Goal: Book appointment/travel/reservation

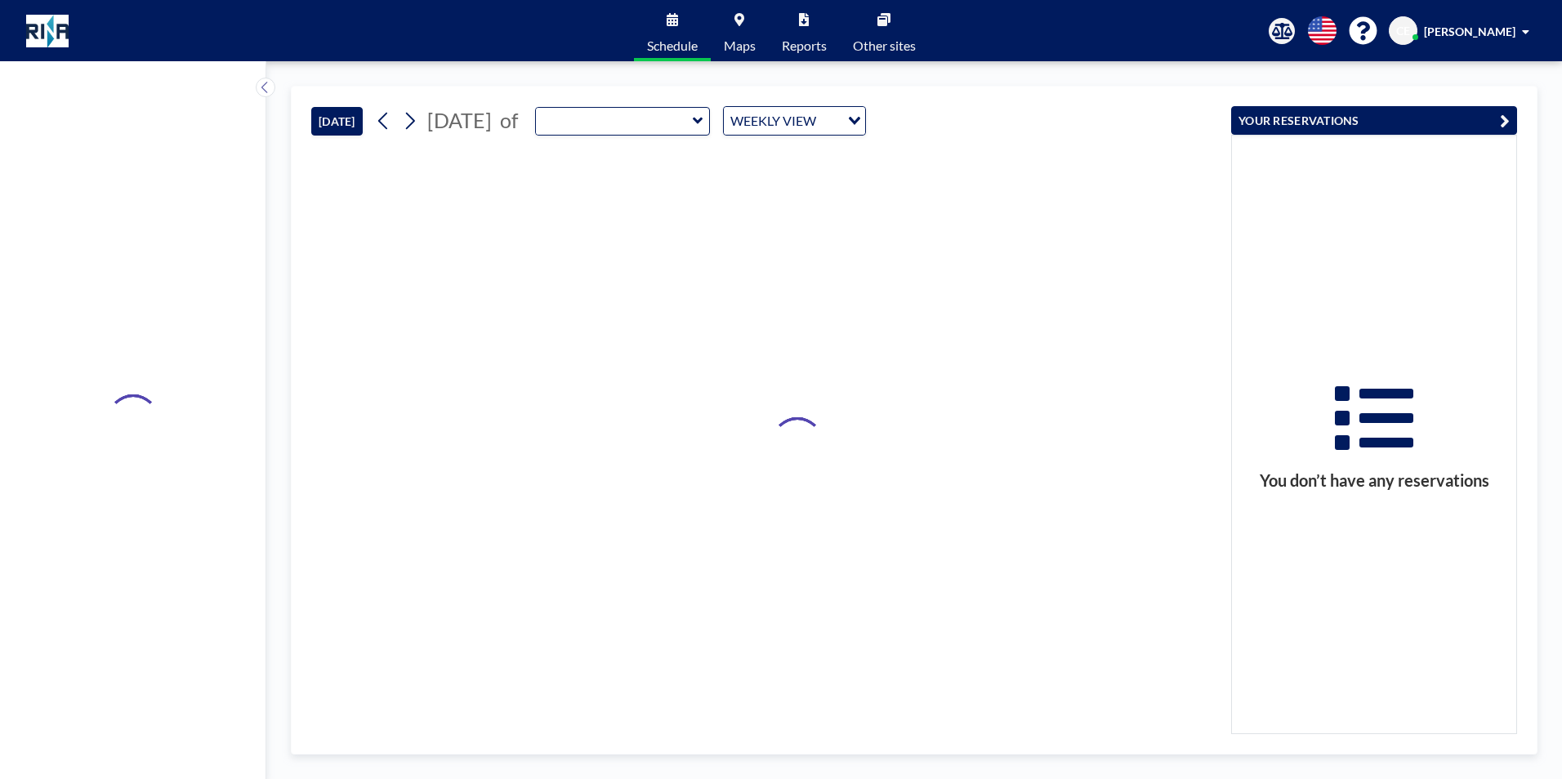
type input "CHI-D3432"
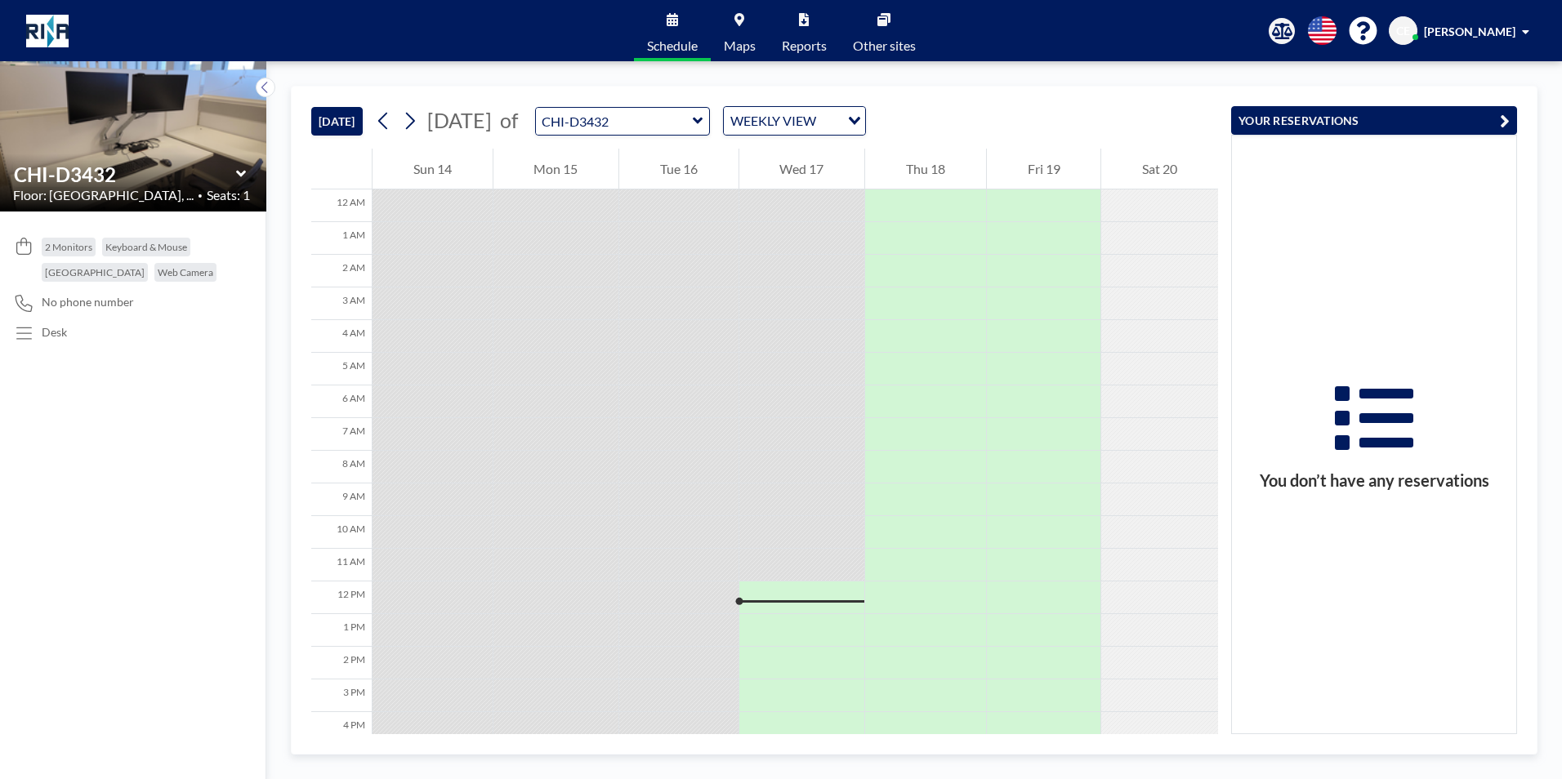
scroll to position [248, 0]
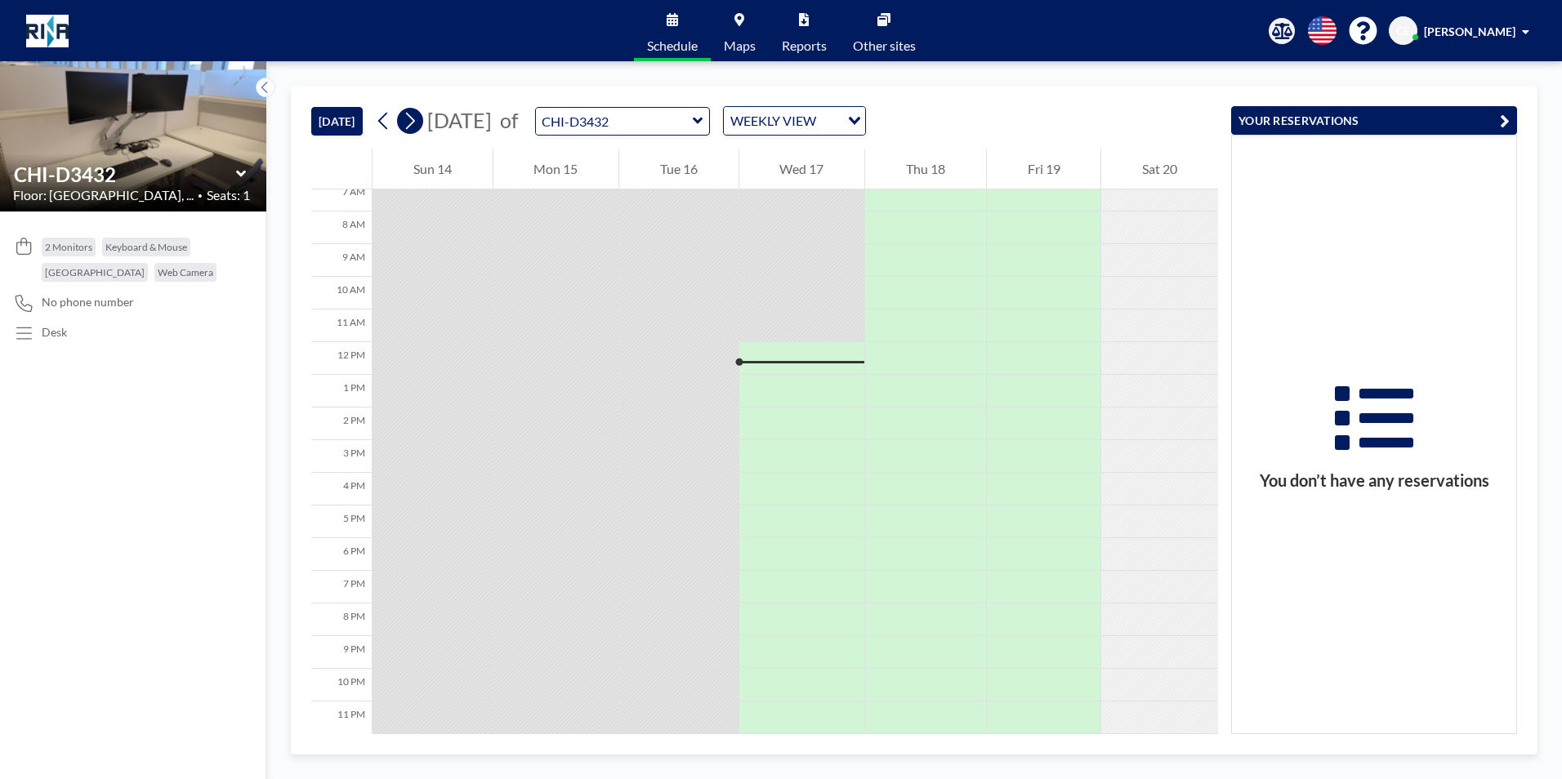
click at [413, 128] on icon at bounding box center [410, 121] width 16 height 25
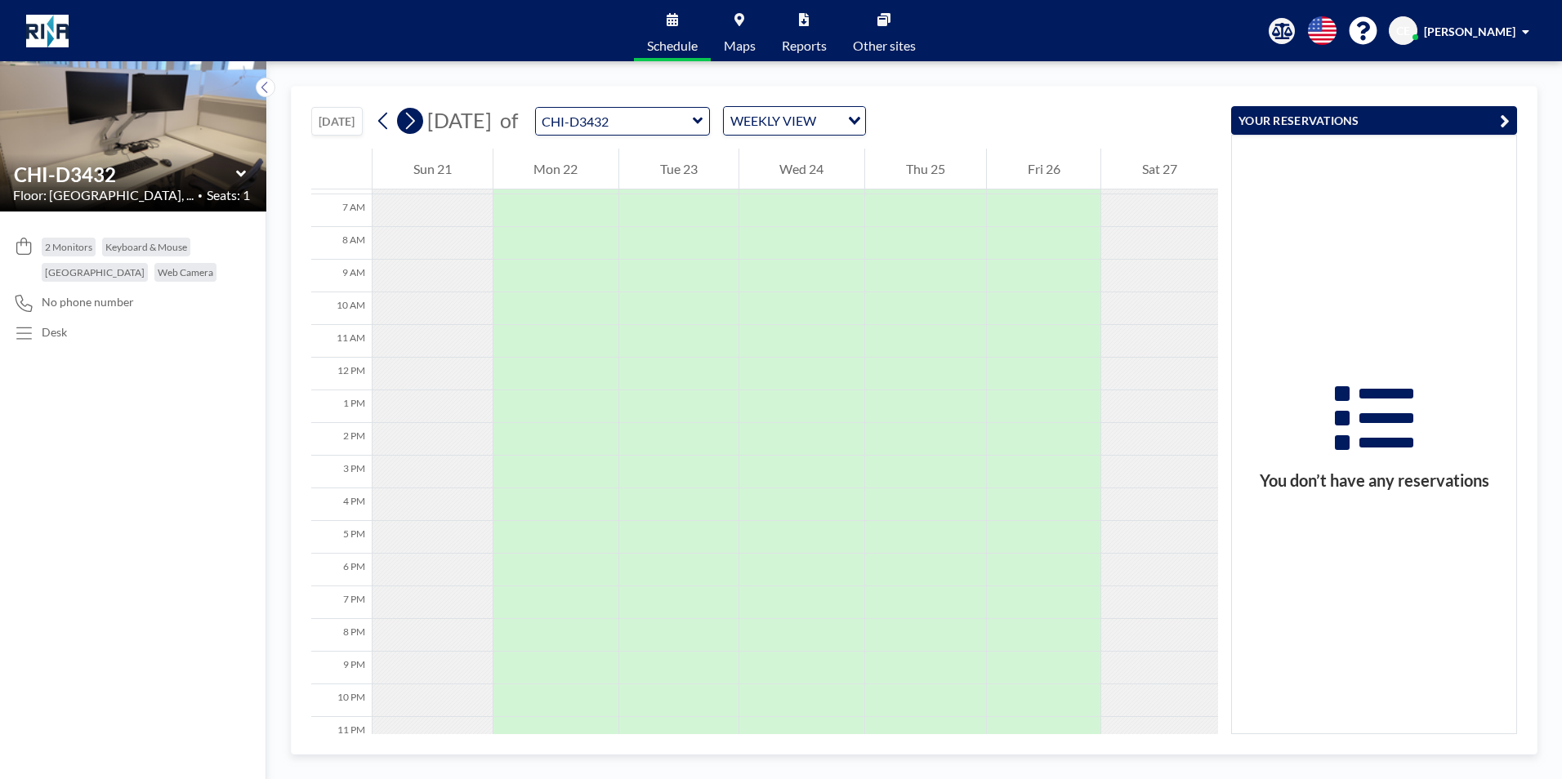
scroll to position [229, 0]
click at [865, 113] on div "Loading..." at bounding box center [852, 119] width 25 height 25
click at [1005, 100] on div "[DATE] [DATE] of CHI-D3432 WEEKLY VIEW Loading..." at bounding box center [764, 118] width 907 height 62
click at [510, 230] on div at bounding box center [557, 238] width 126 height 33
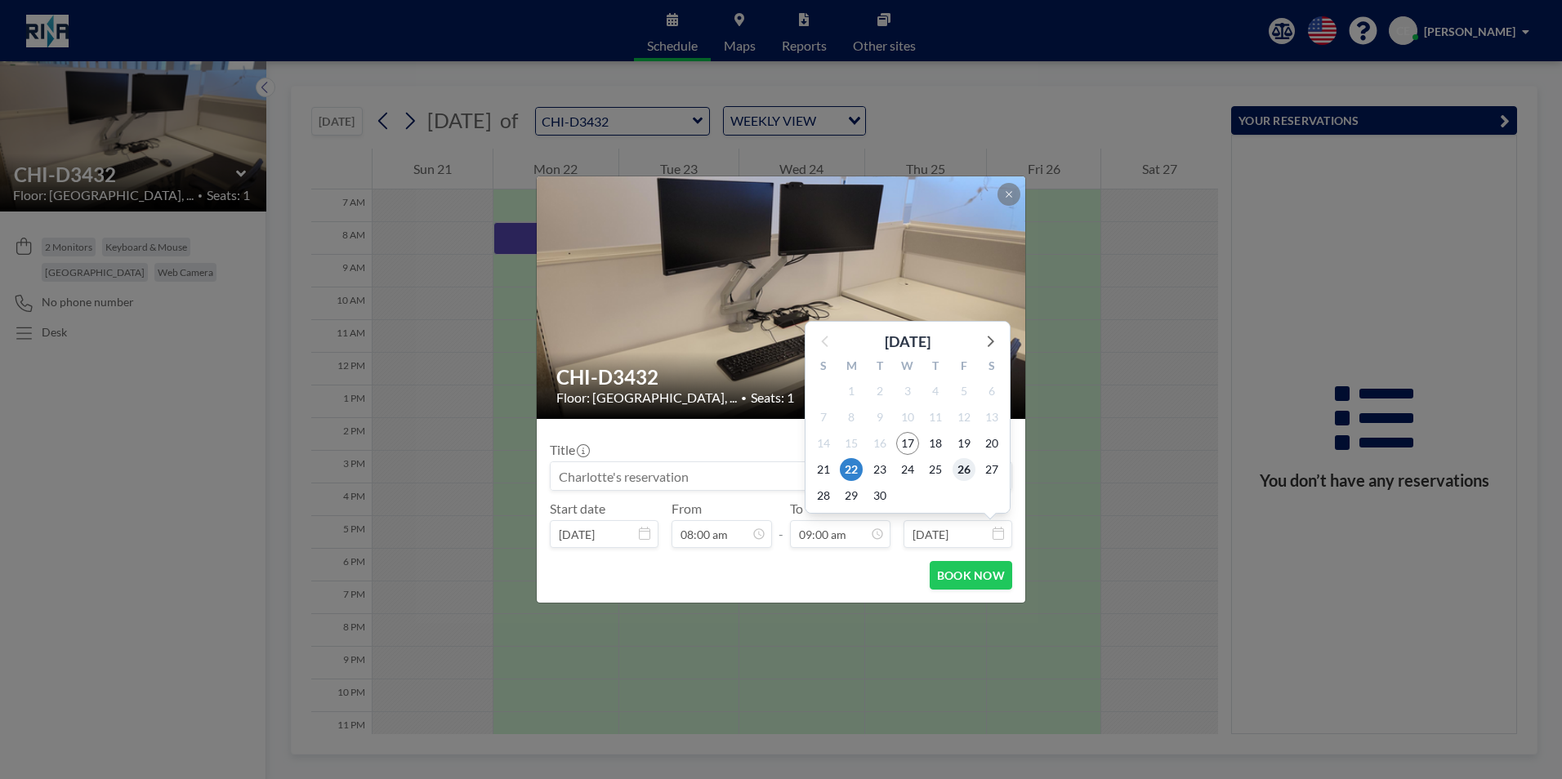
click at [954, 471] on span "26" at bounding box center [964, 469] width 23 height 23
type input "[DATE]"
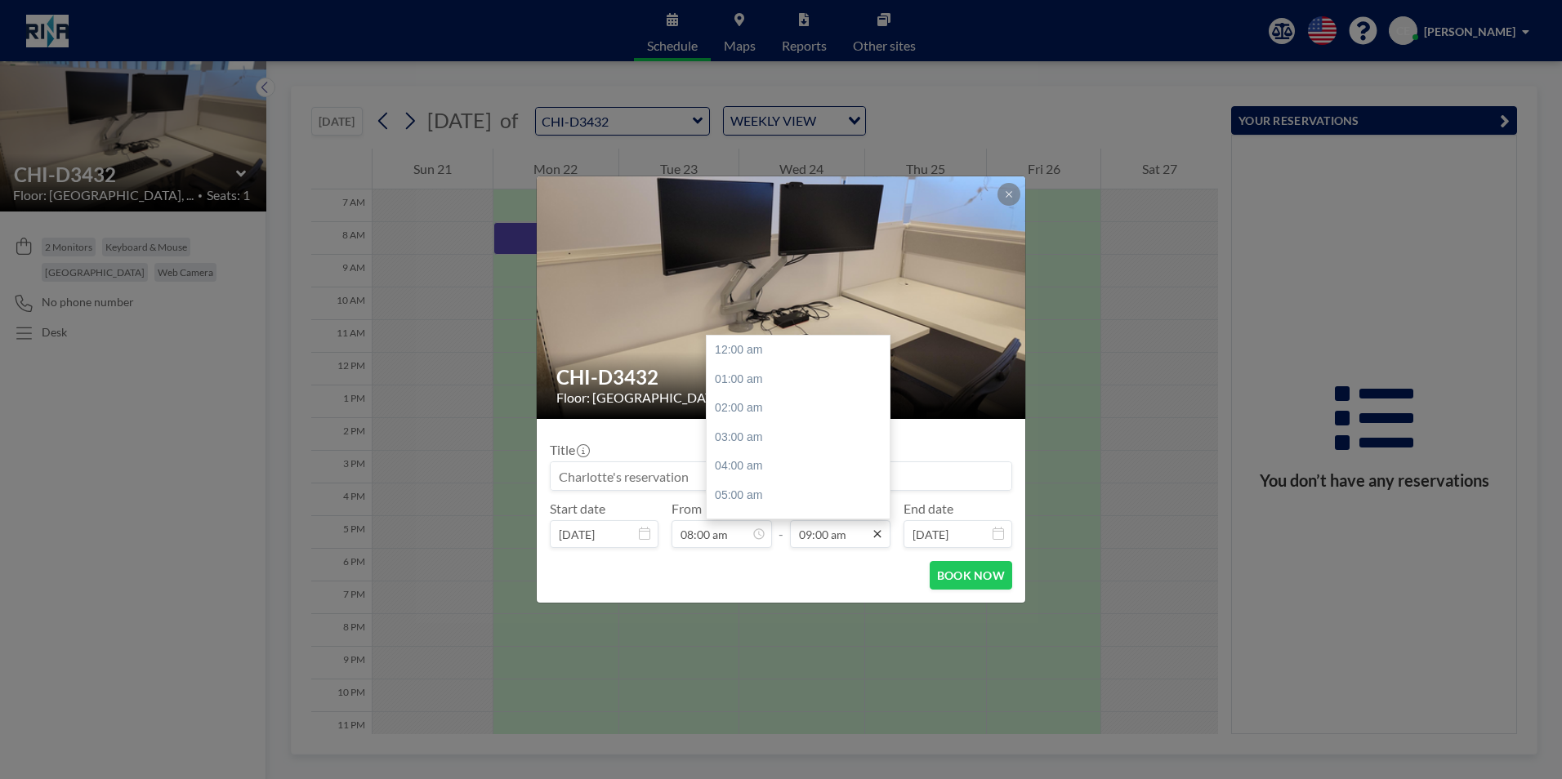
scroll to position [261, 0]
click at [878, 533] on icon at bounding box center [877, 534] width 13 height 13
click at [746, 364] on div "03:00 pm" at bounding box center [802, 361] width 191 height 29
type input "03:00 pm"
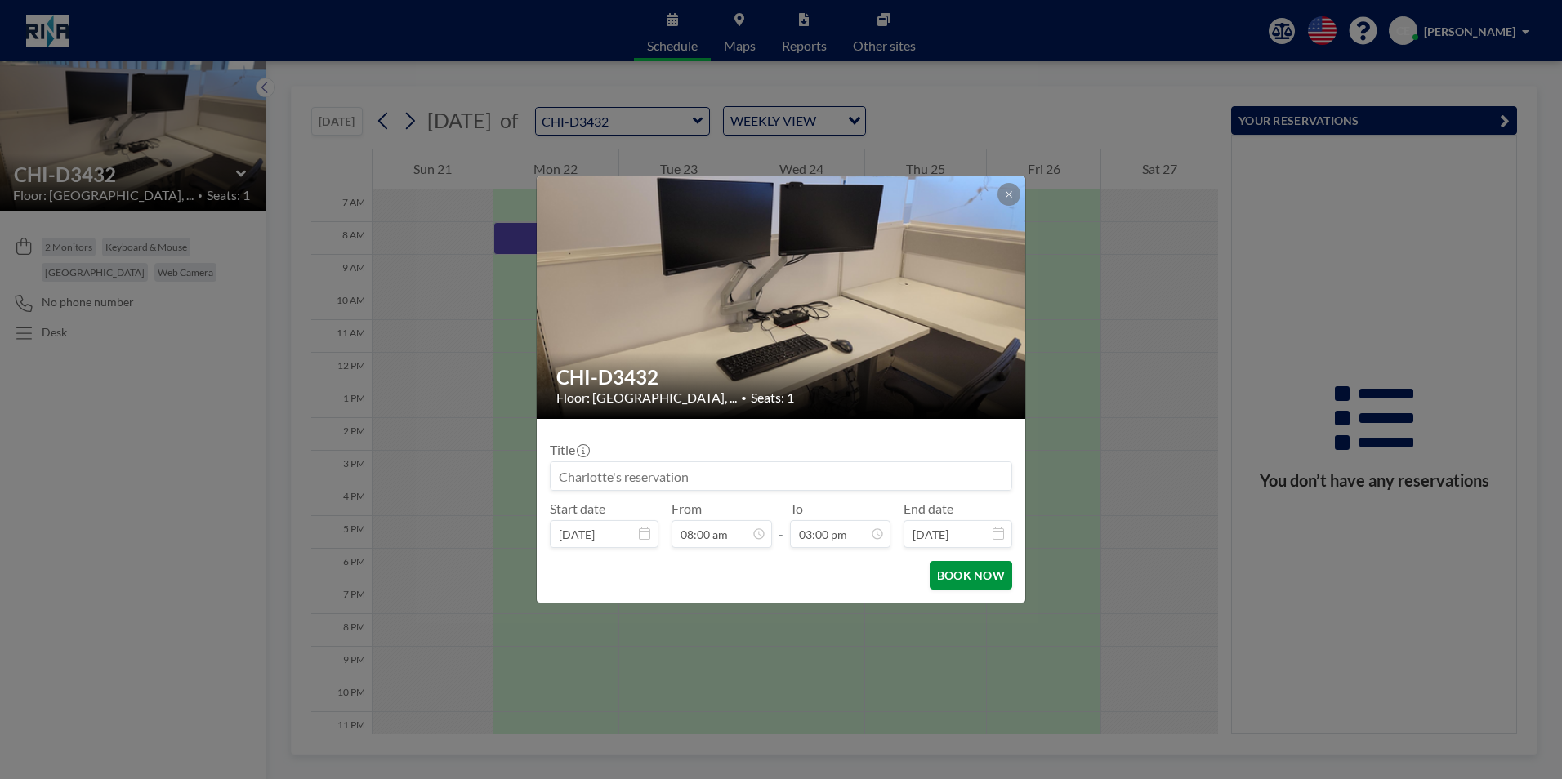
click at [954, 581] on button "BOOK NOW" at bounding box center [971, 575] width 83 height 29
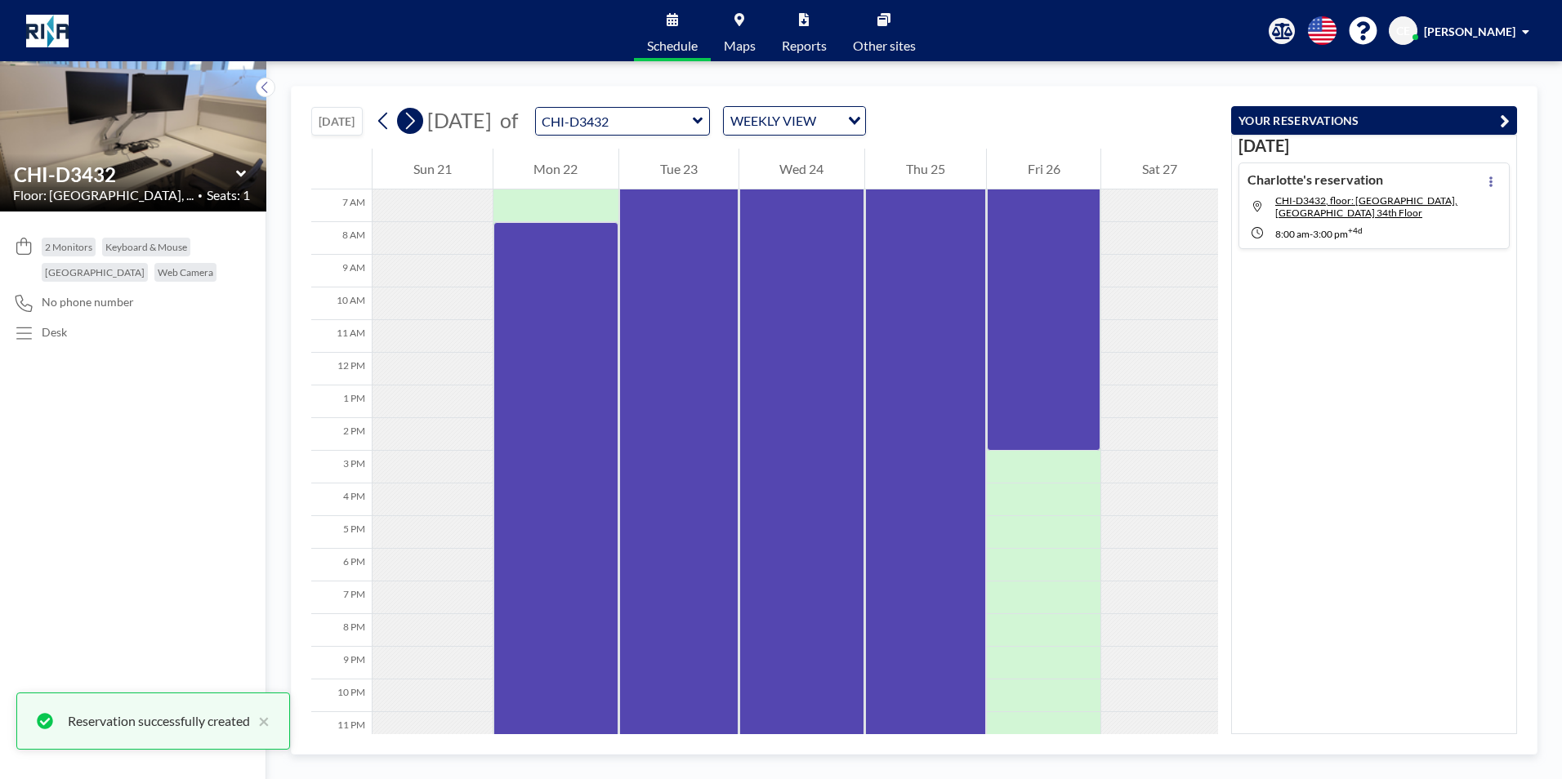
click at [414, 122] on icon at bounding box center [410, 121] width 16 height 25
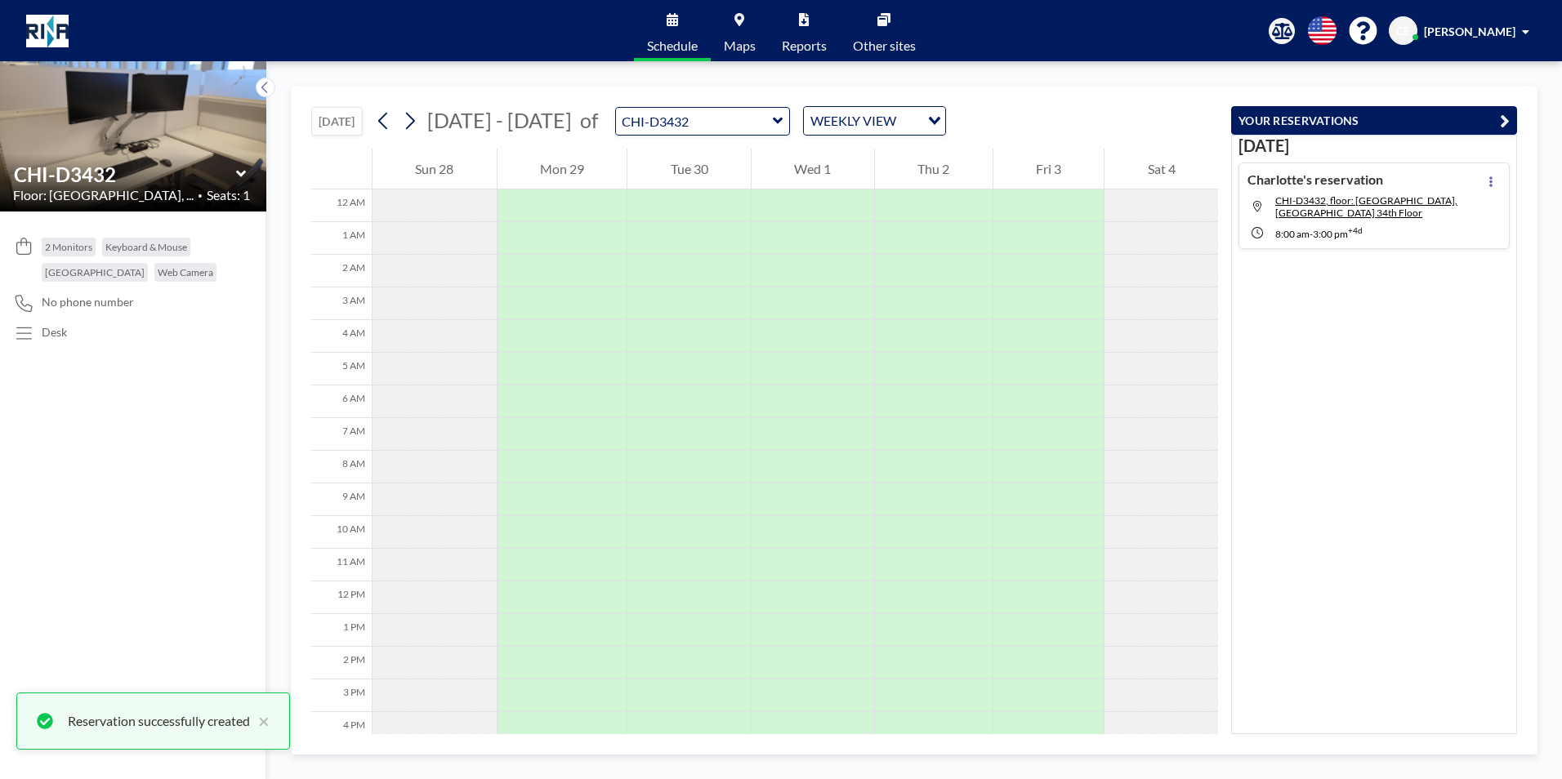
scroll to position [229, 0]
click at [518, 243] on div at bounding box center [563, 238] width 130 height 33
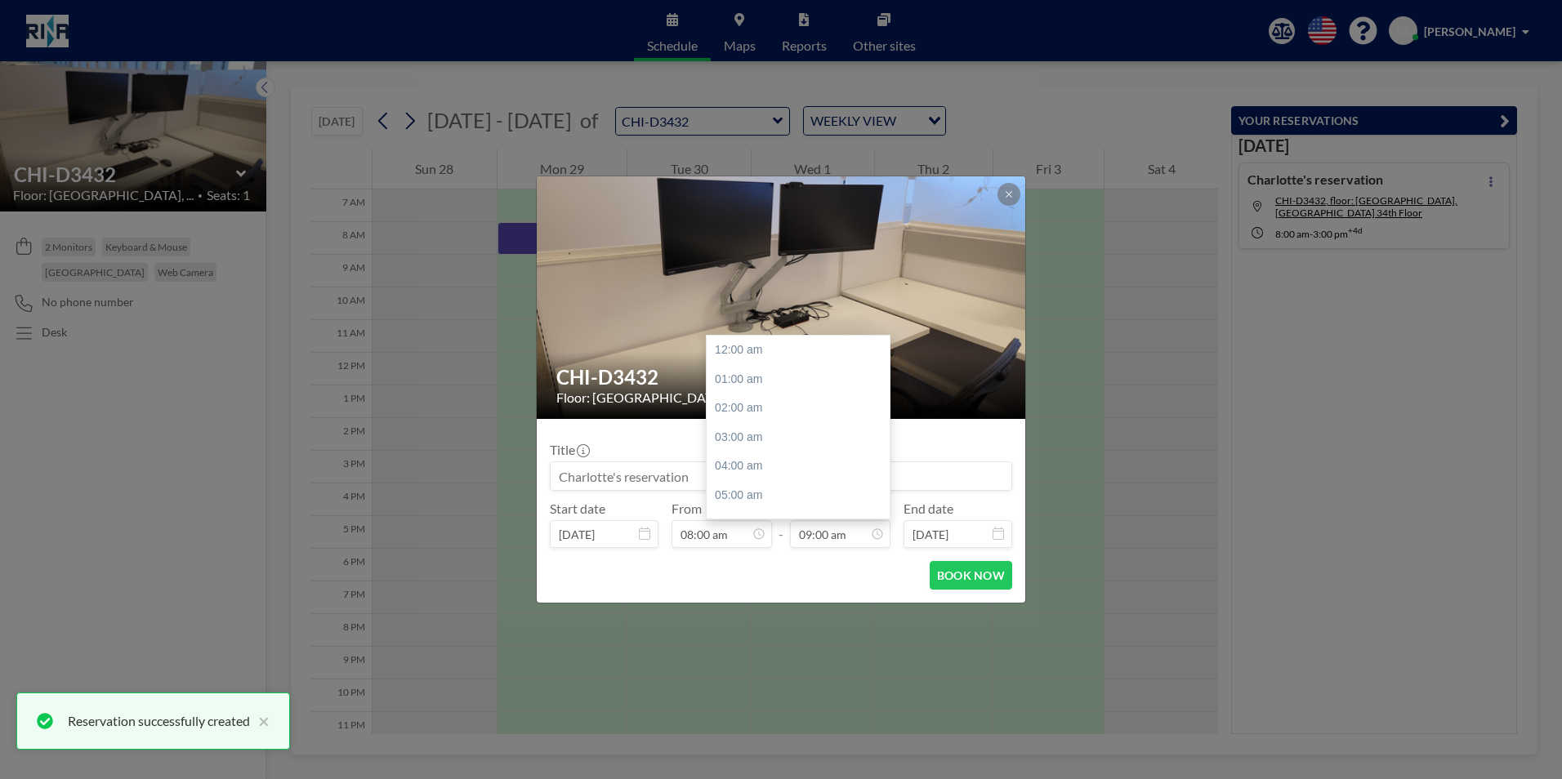
scroll to position [261, 0]
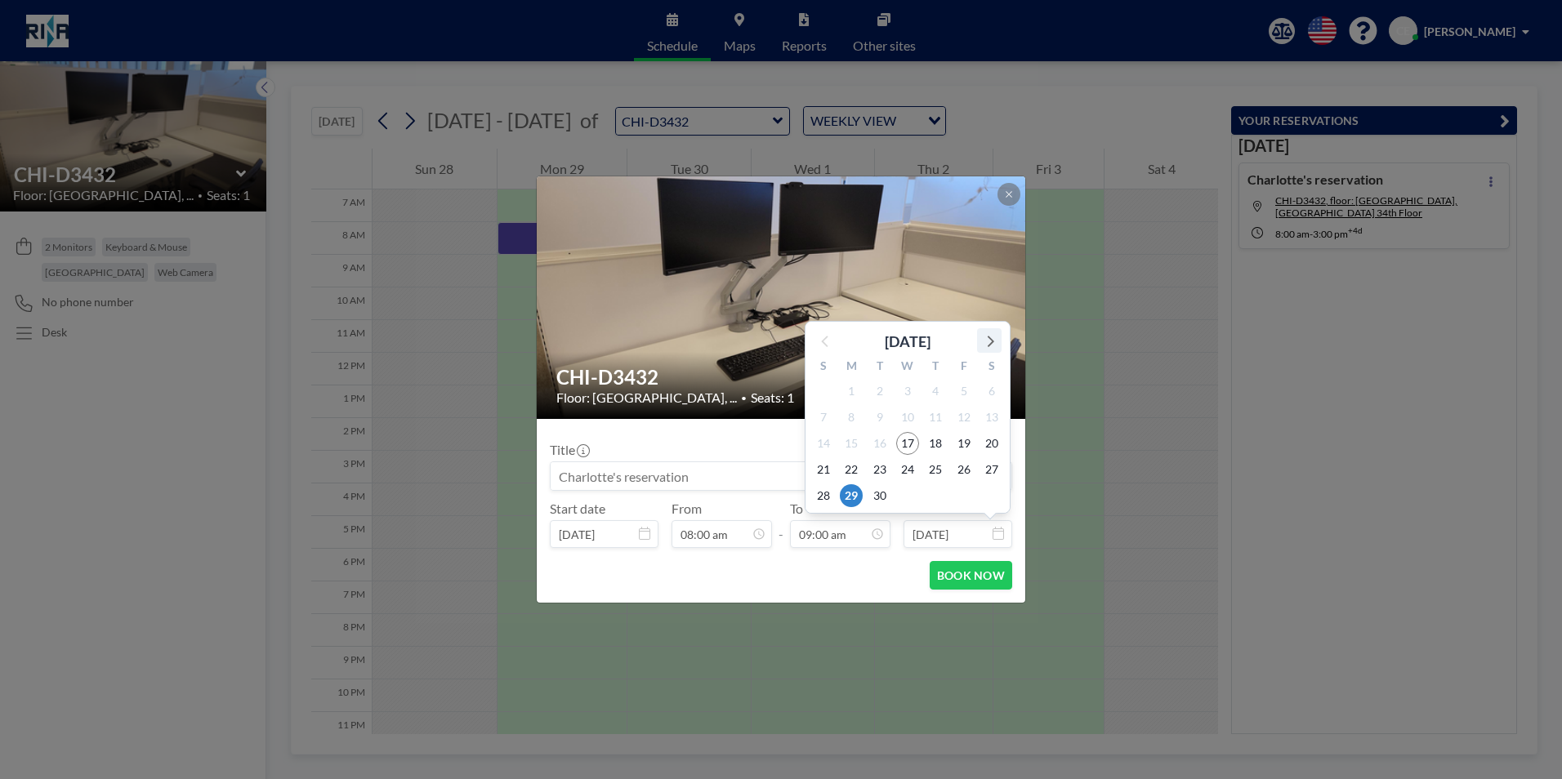
click at [986, 335] on icon at bounding box center [989, 340] width 21 height 21
click at [963, 389] on span "3" at bounding box center [964, 391] width 23 height 23
type input "[DATE]"
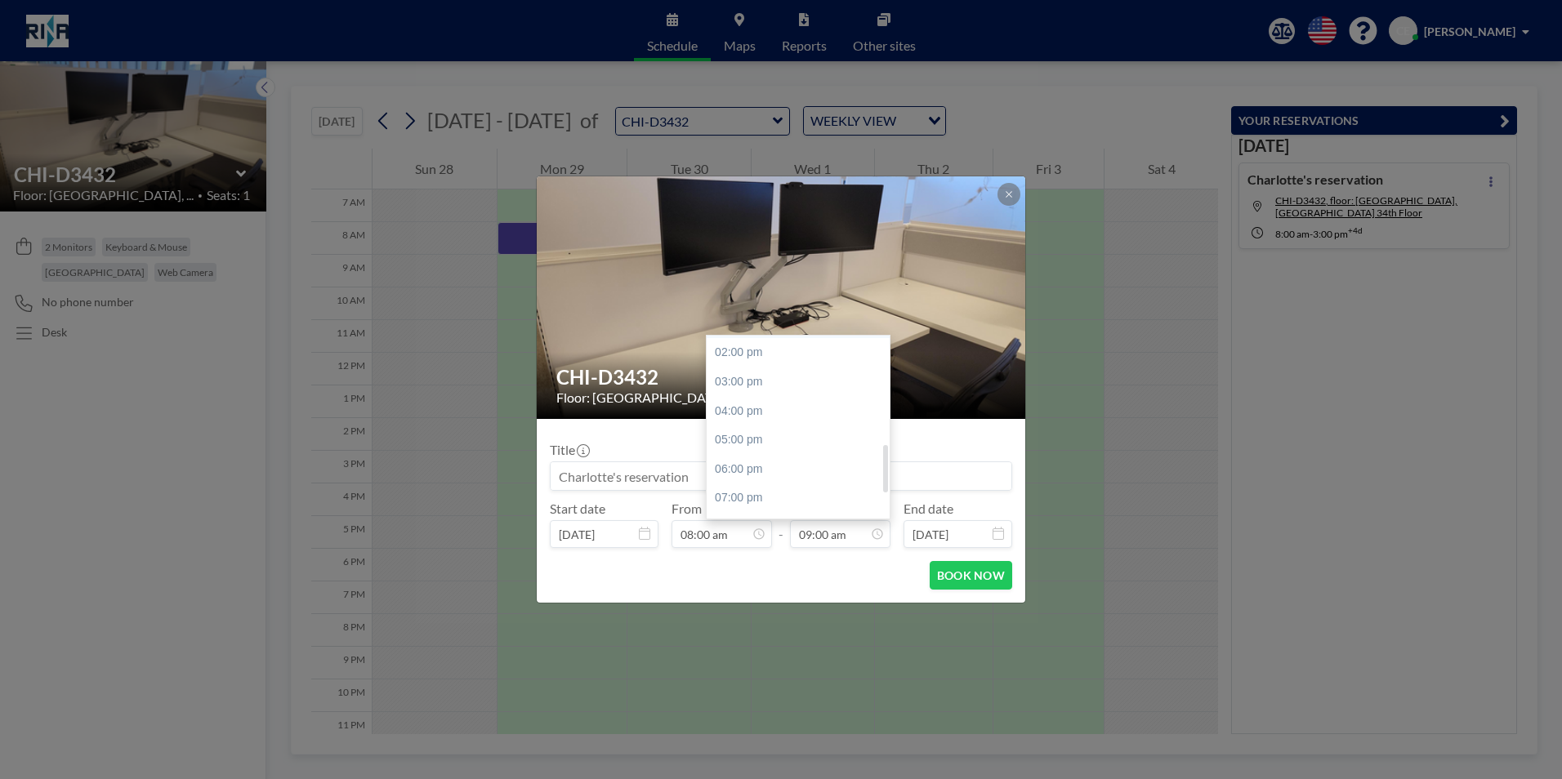
scroll to position [425, 0]
click at [741, 363] on div "03:00 pm" at bounding box center [802, 361] width 191 height 29
type input "03:00 pm"
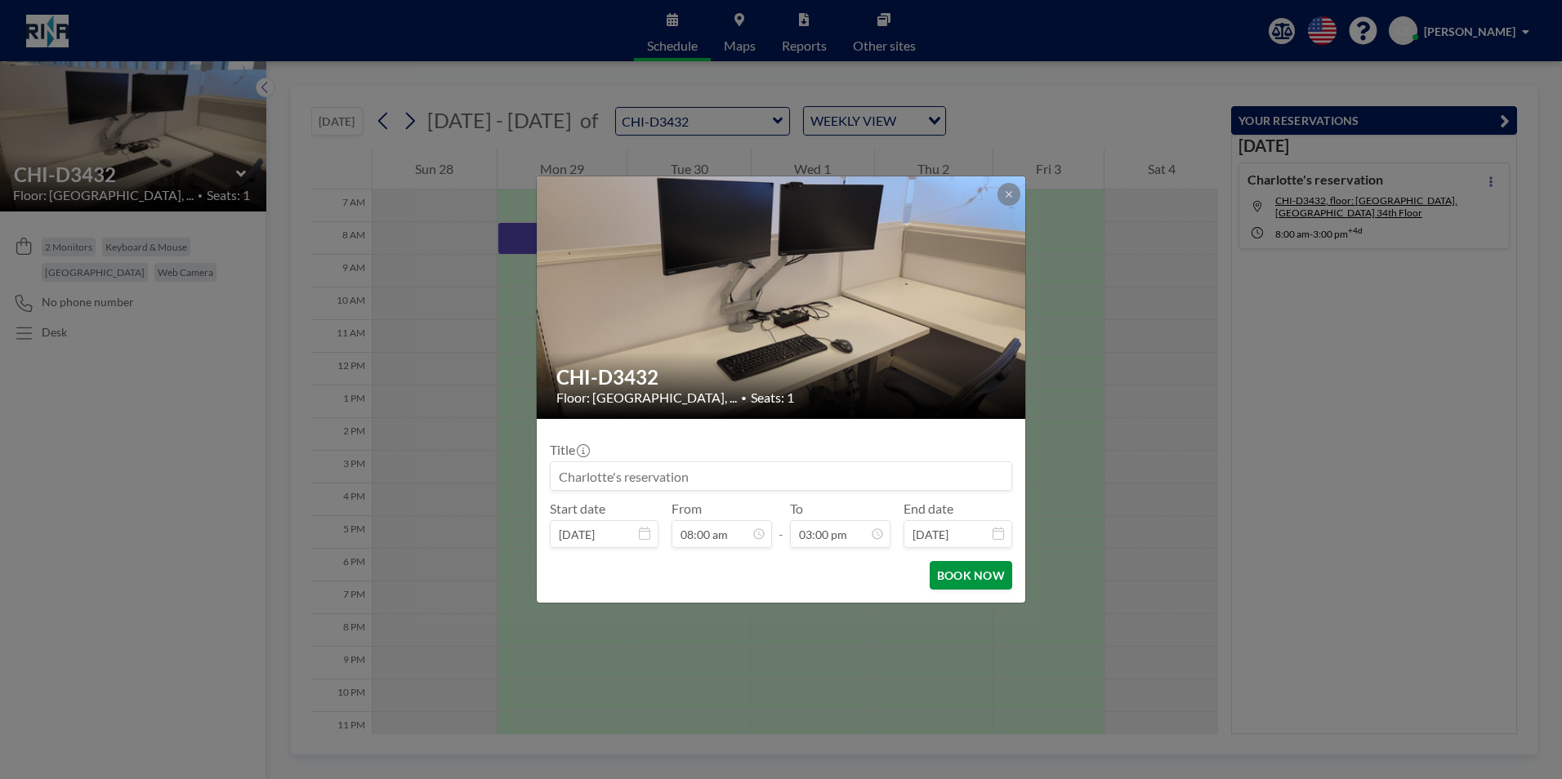
click at [962, 573] on button "BOOK NOW" at bounding box center [971, 575] width 83 height 29
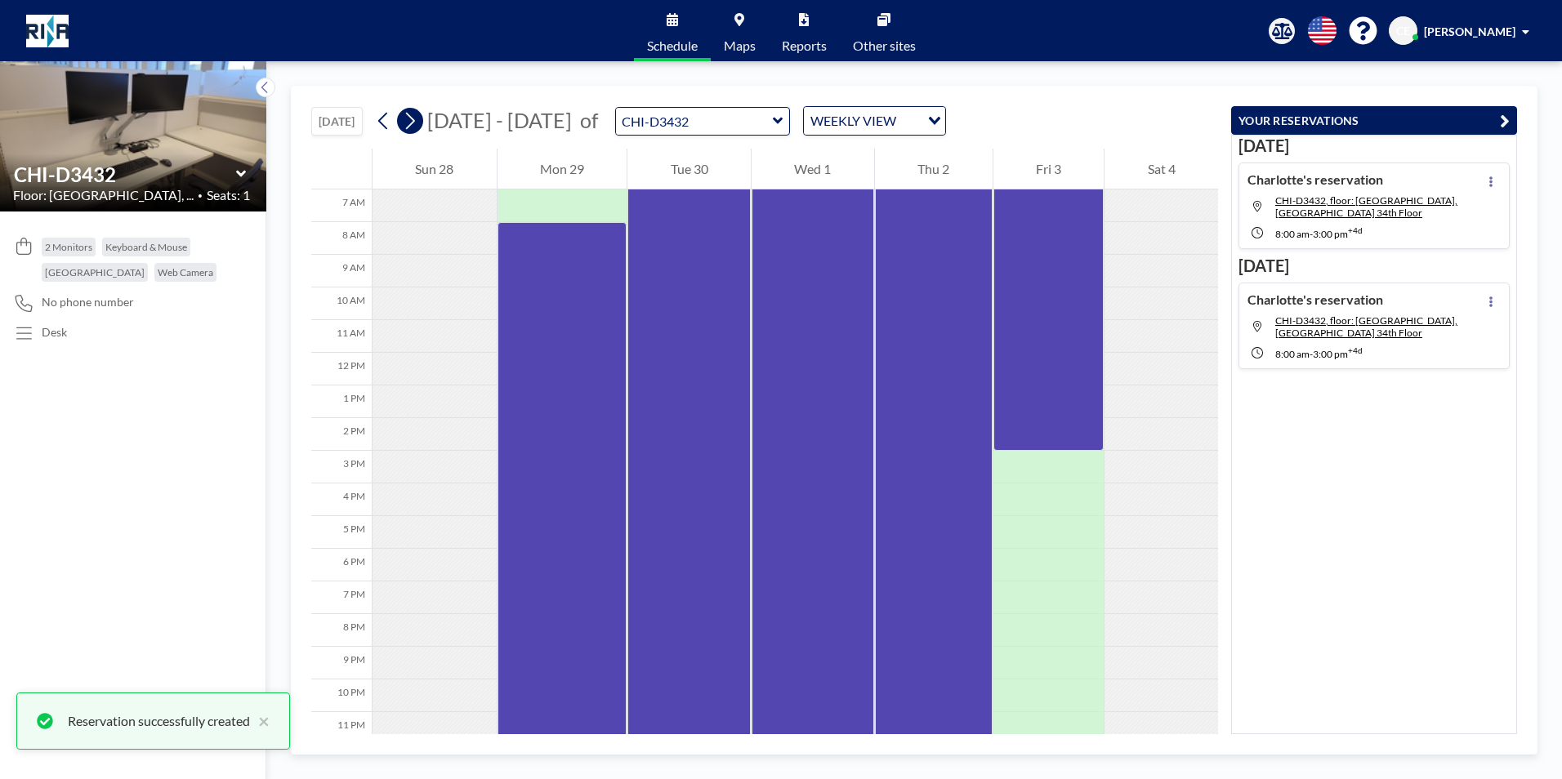
click at [415, 122] on icon at bounding box center [410, 121] width 9 height 17
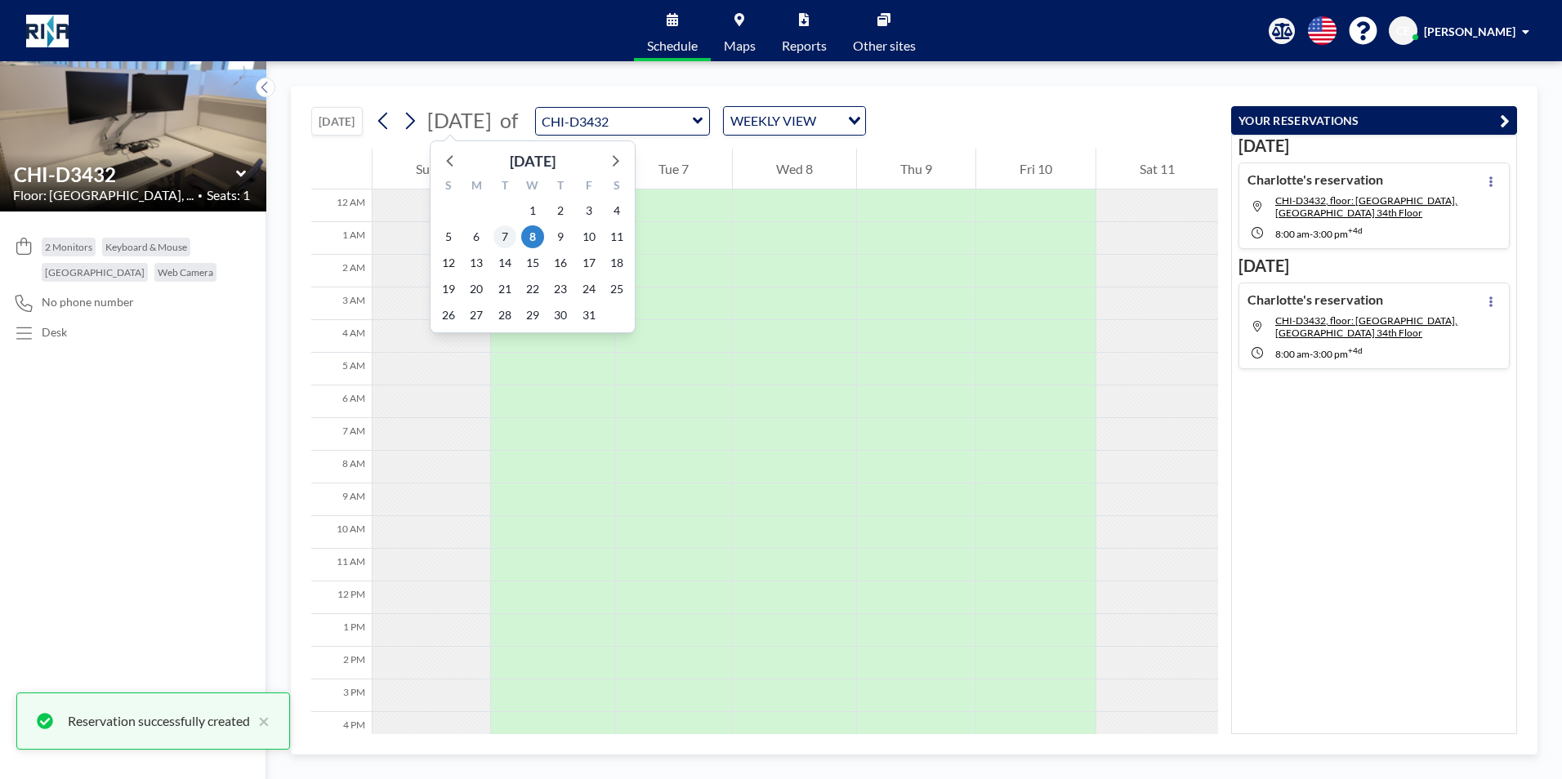
scroll to position [229, 0]
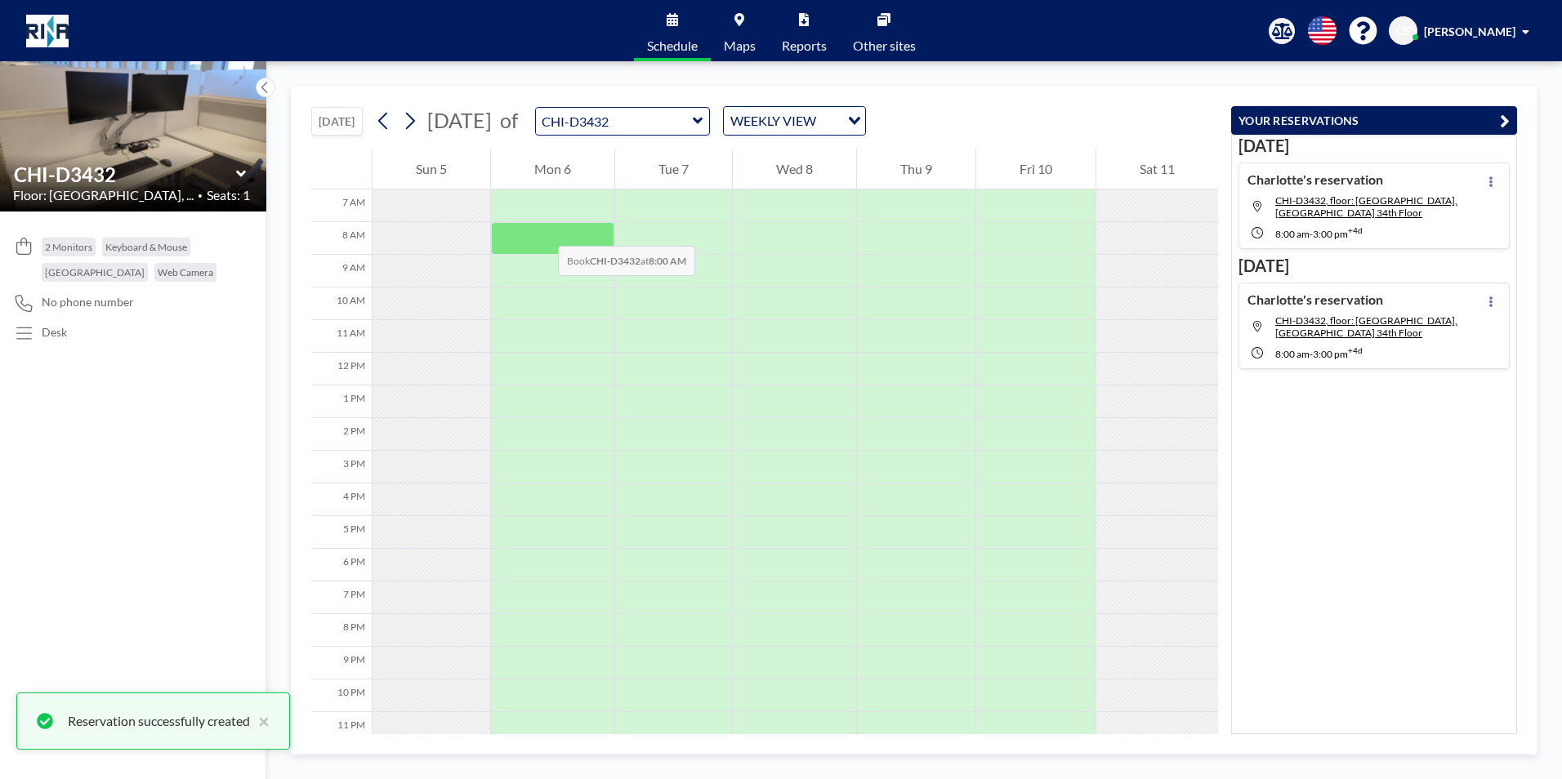
click at [541, 230] on div at bounding box center [552, 238] width 123 height 33
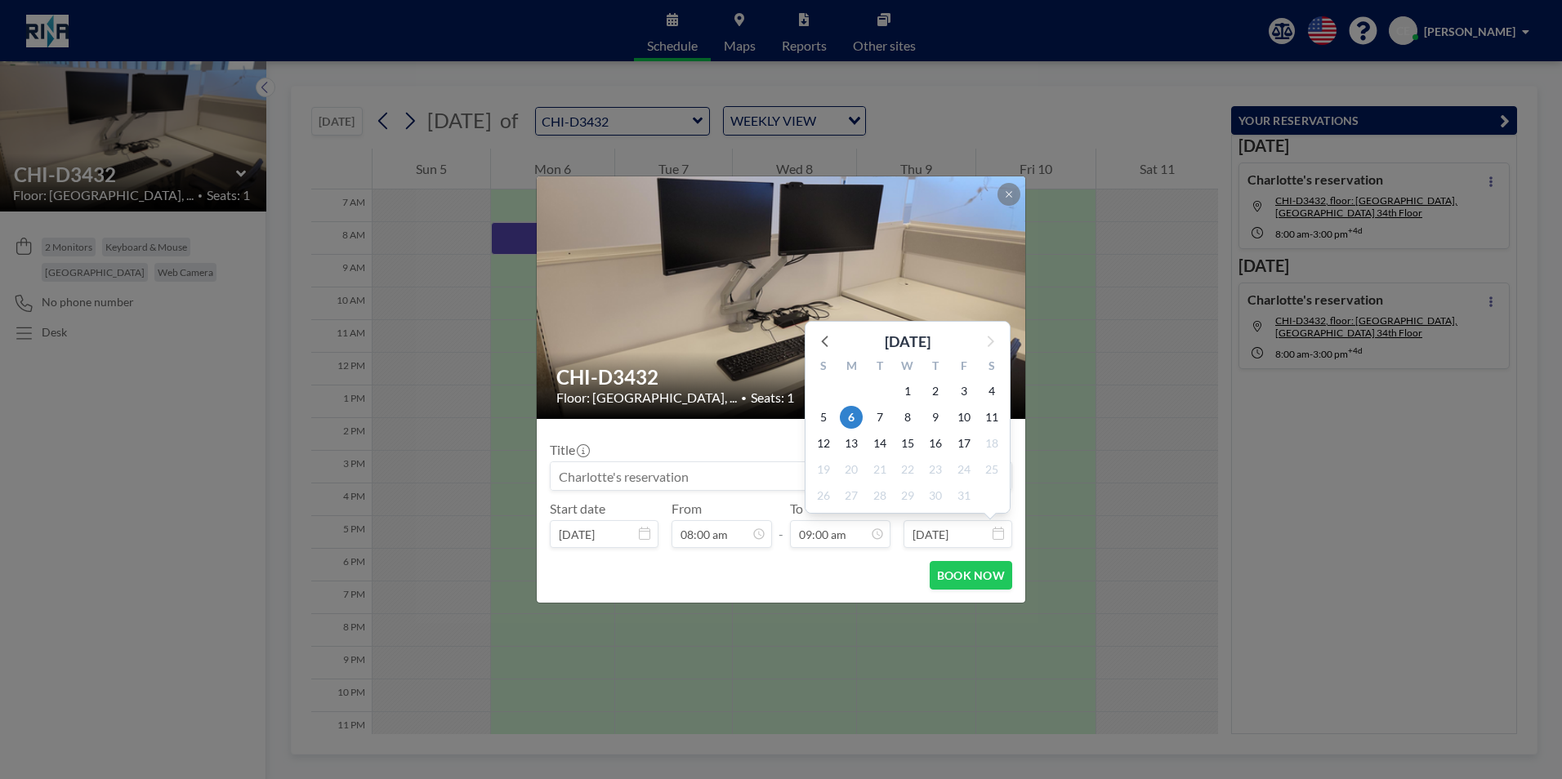
click at [985, 535] on input "[DATE]" at bounding box center [958, 534] width 109 height 28
click at [961, 418] on span "10" at bounding box center [964, 417] width 23 height 23
type input "[DATE]"
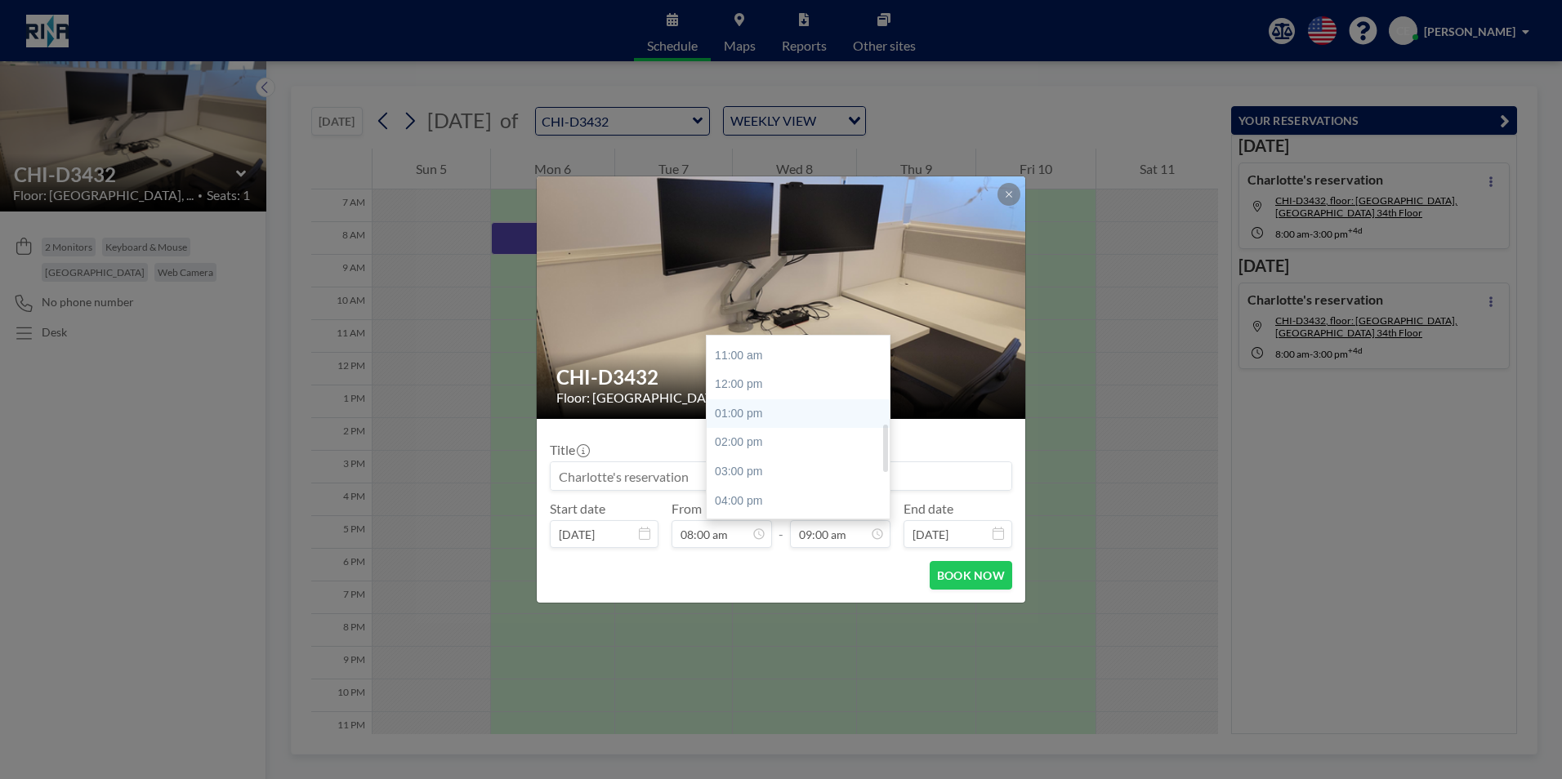
scroll to position [343, 0]
click at [755, 444] on div "03:00 pm" at bounding box center [802, 443] width 191 height 29
type input "03:00 pm"
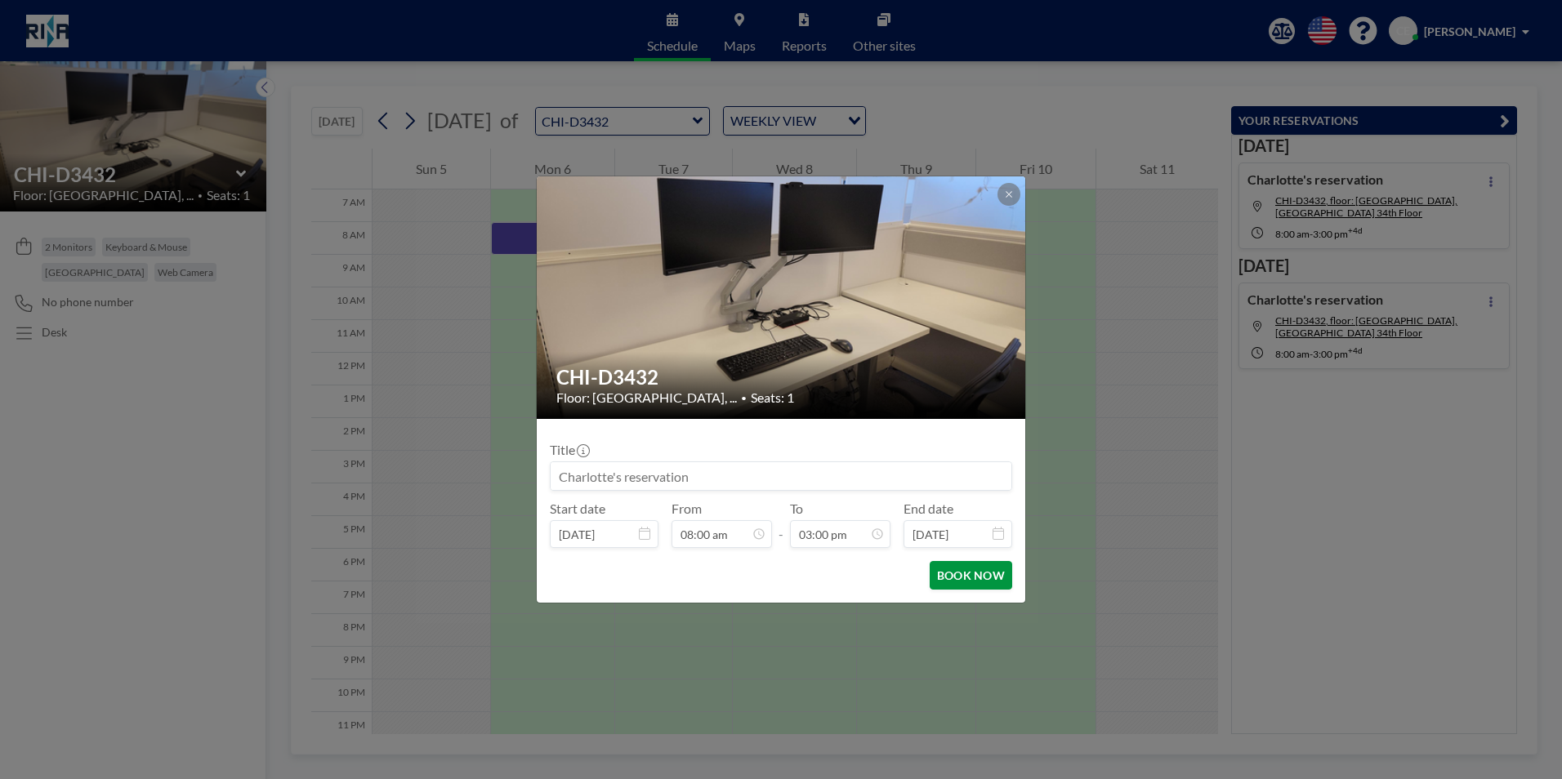
click at [969, 575] on button "BOOK NOW" at bounding box center [971, 575] width 83 height 29
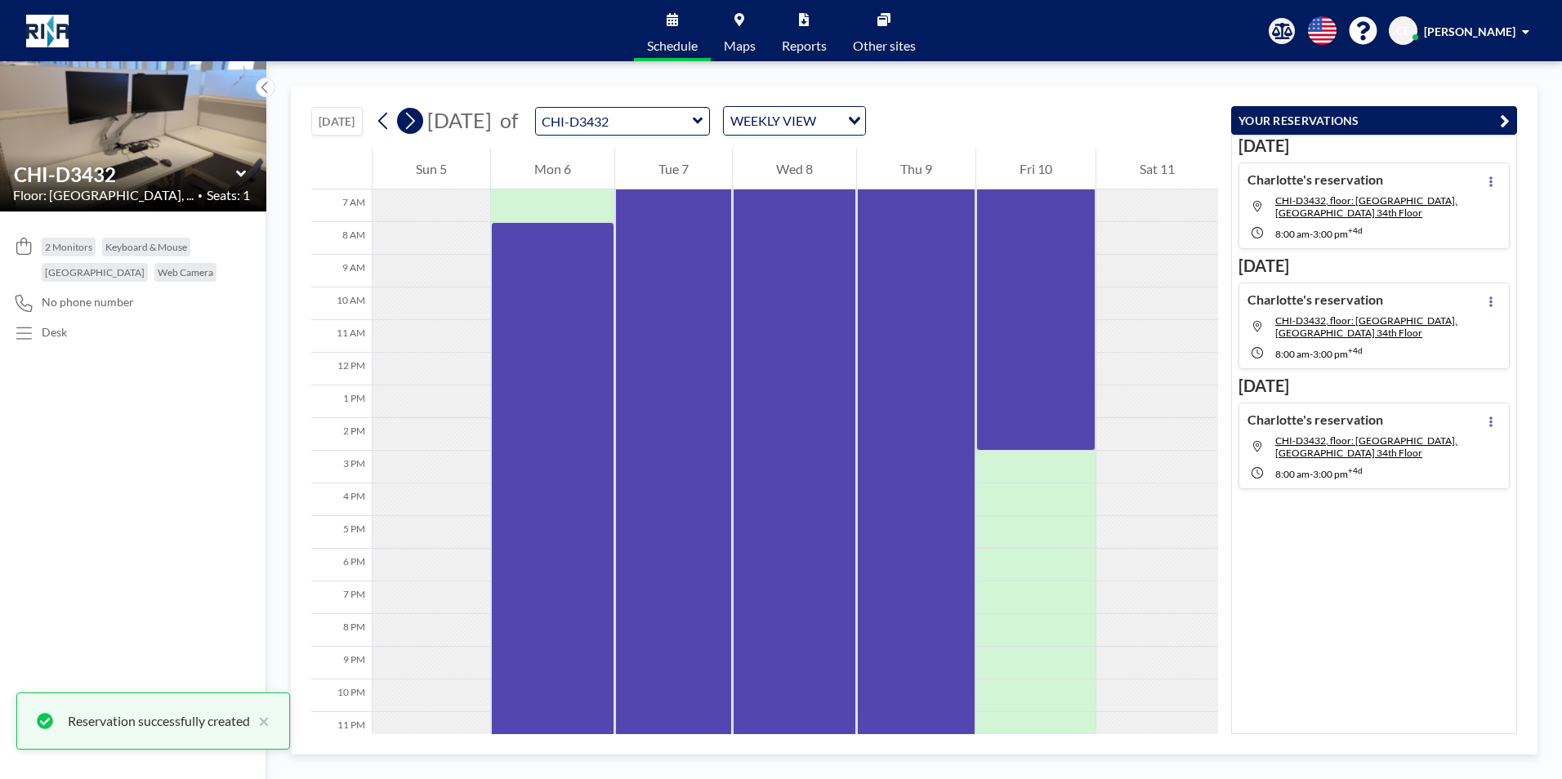
click at [423, 123] on button at bounding box center [410, 121] width 26 height 26
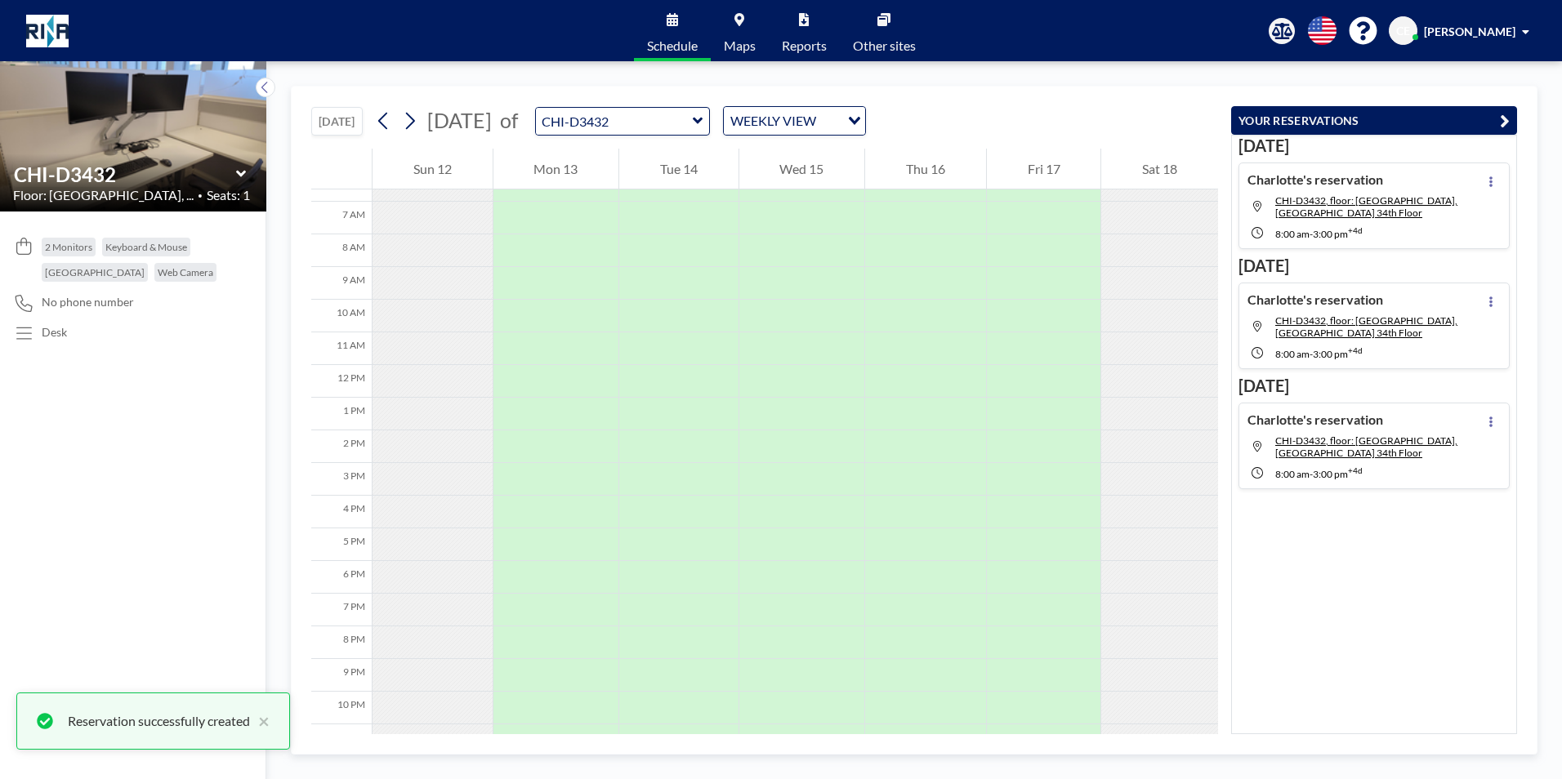
scroll to position [229, 0]
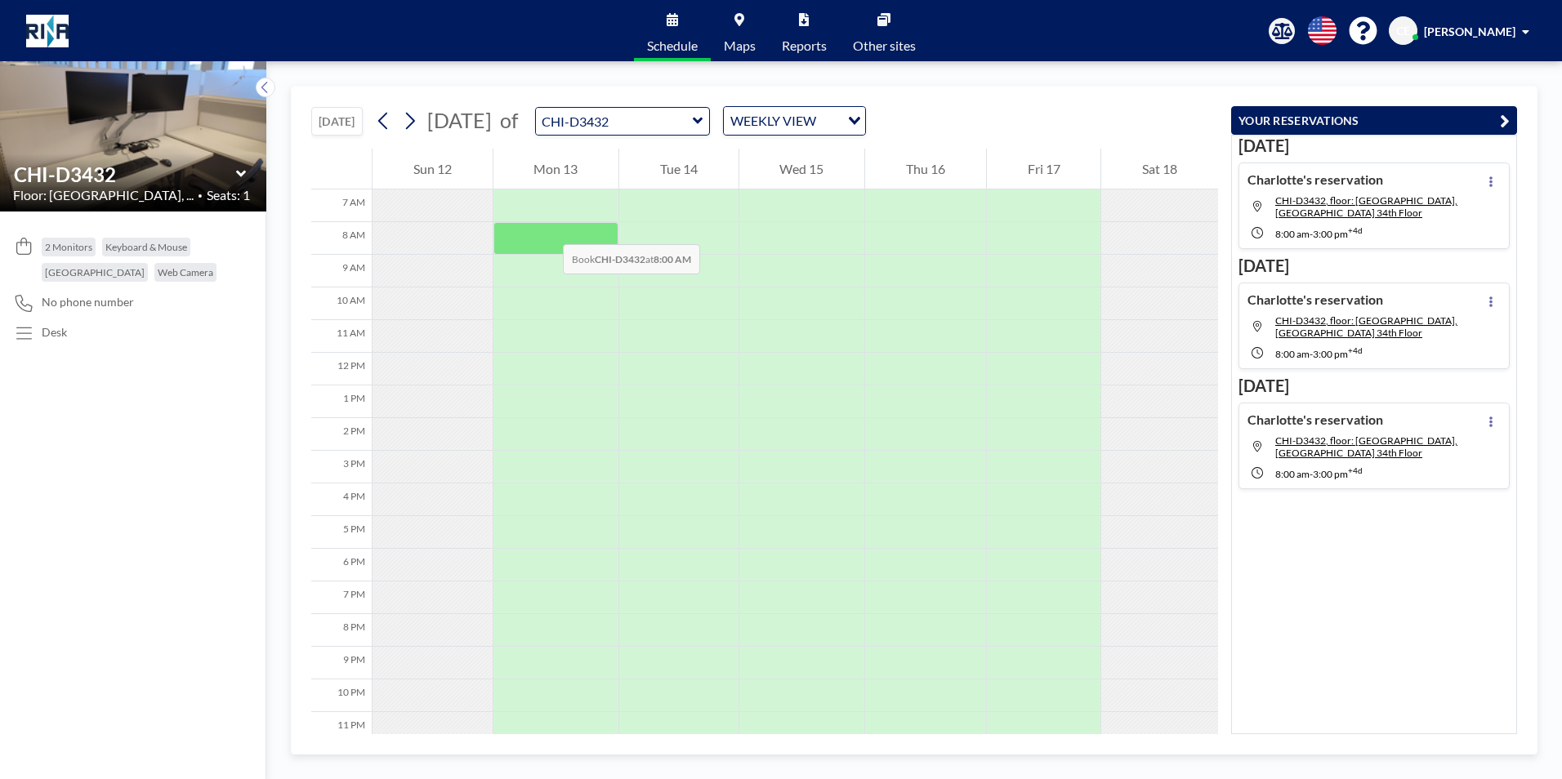
click at [547, 228] on div at bounding box center [557, 238] width 126 height 33
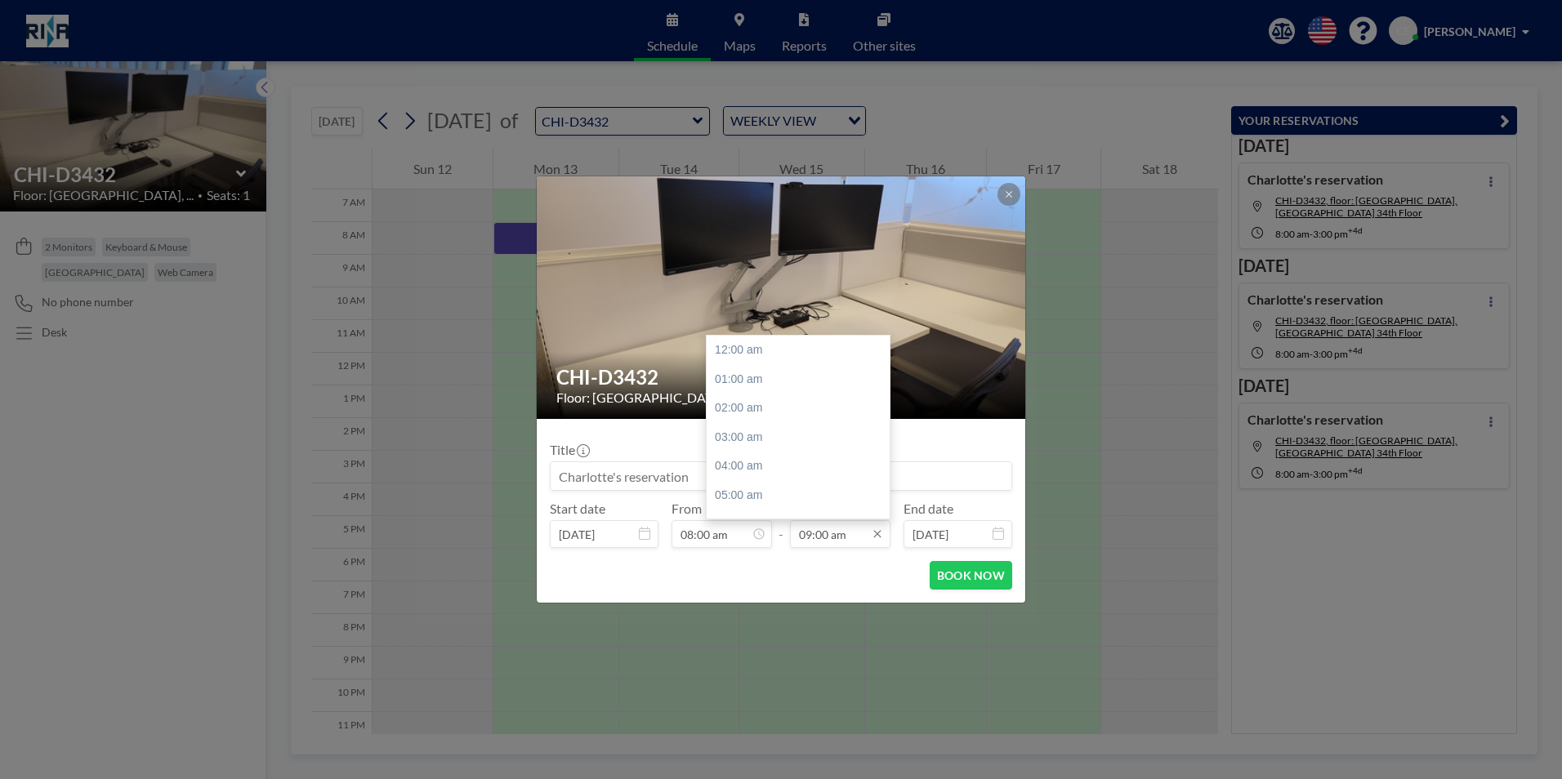
scroll to position [261, 0]
click at [876, 532] on icon at bounding box center [877, 534] width 13 height 13
click at [743, 439] on div "03:00 pm" at bounding box center [802, 443] width 191 height 29
type input "03:00 pm"
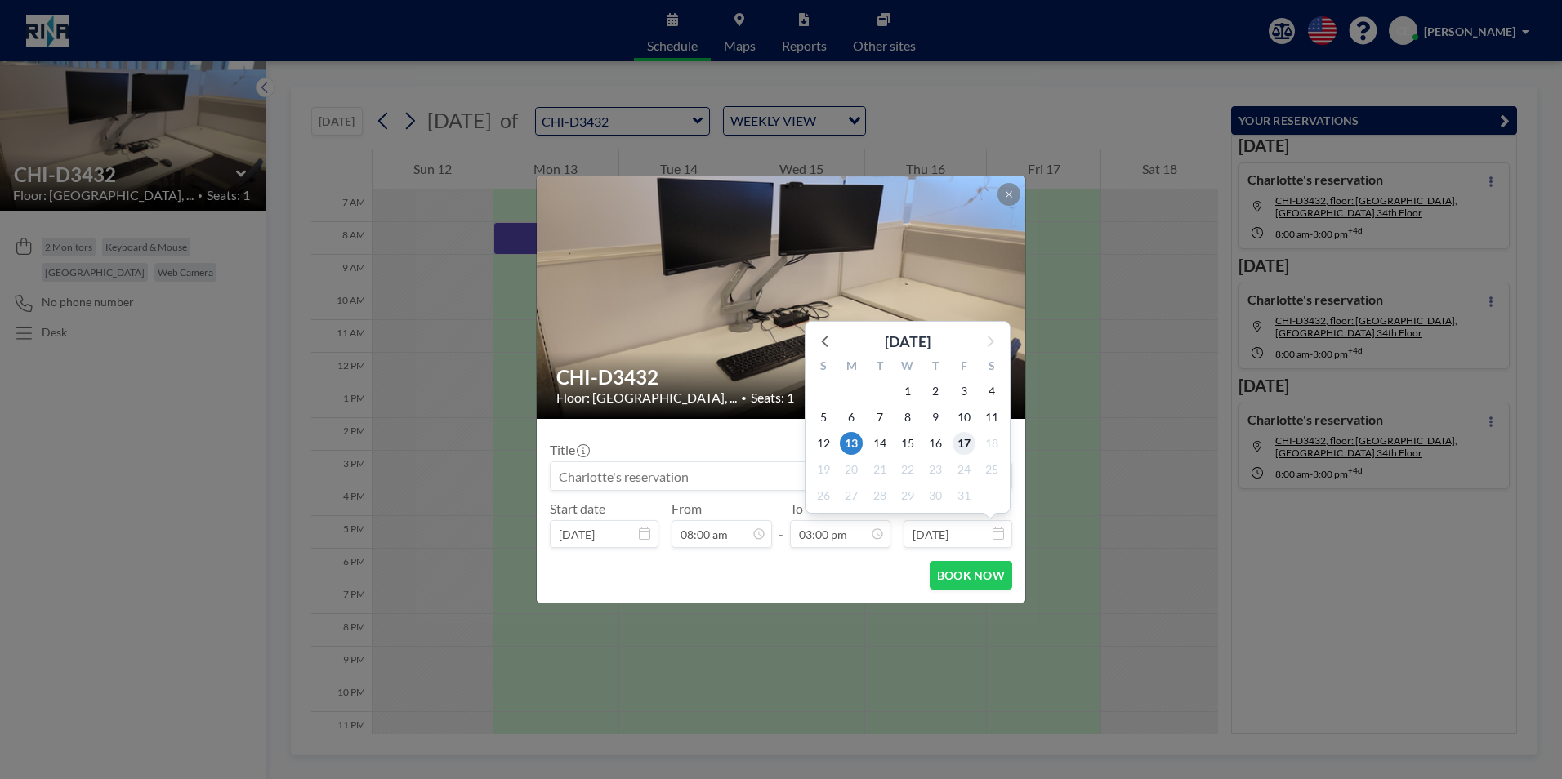
click at [963, 441] on span "17" at bounding box center [964, 443] width 23 height 23
type input "[DATE]"
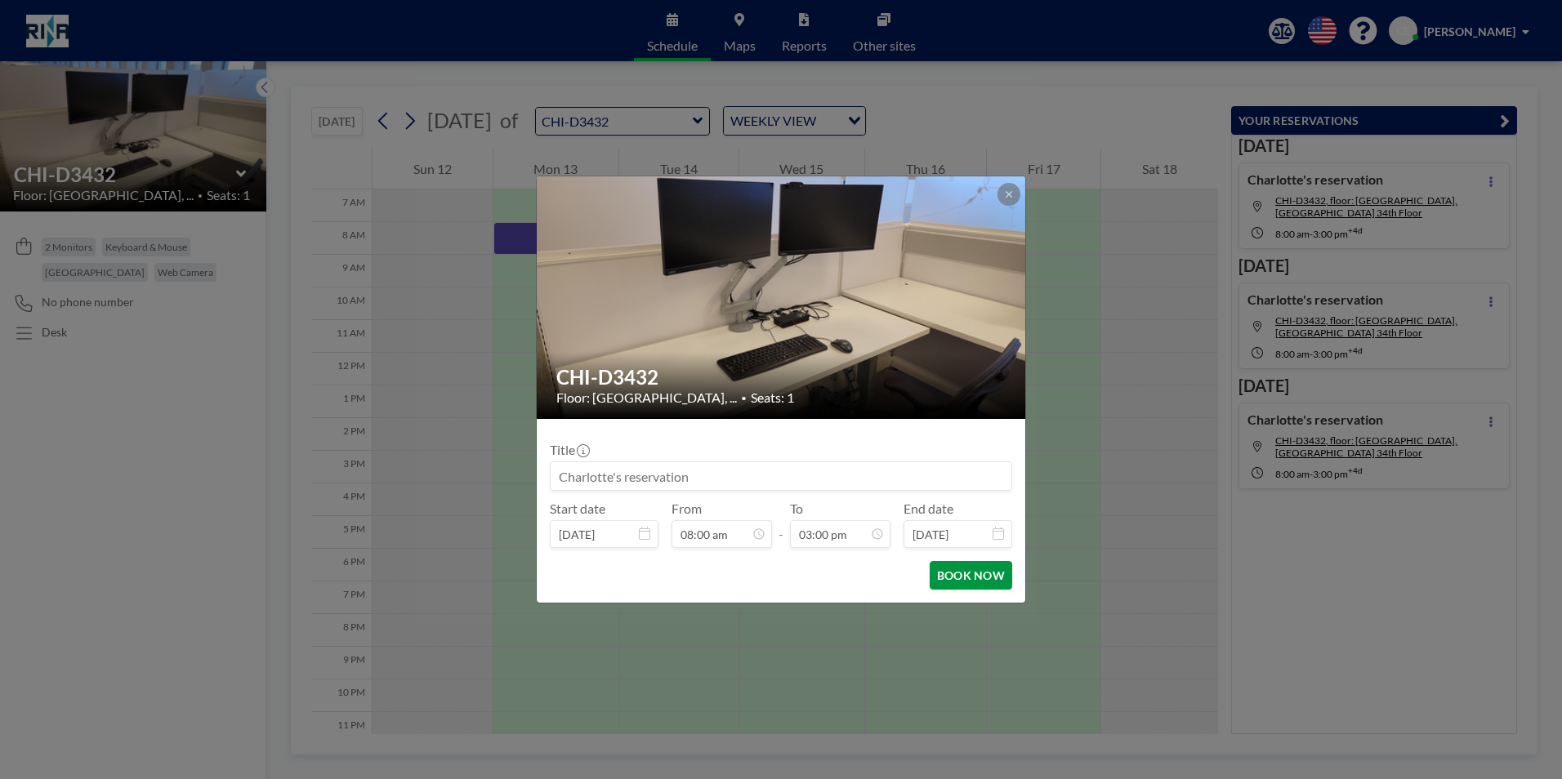
click at [983, 574] on button "BOOK NOW" at bounding box center [971, 575] width 83 height 29
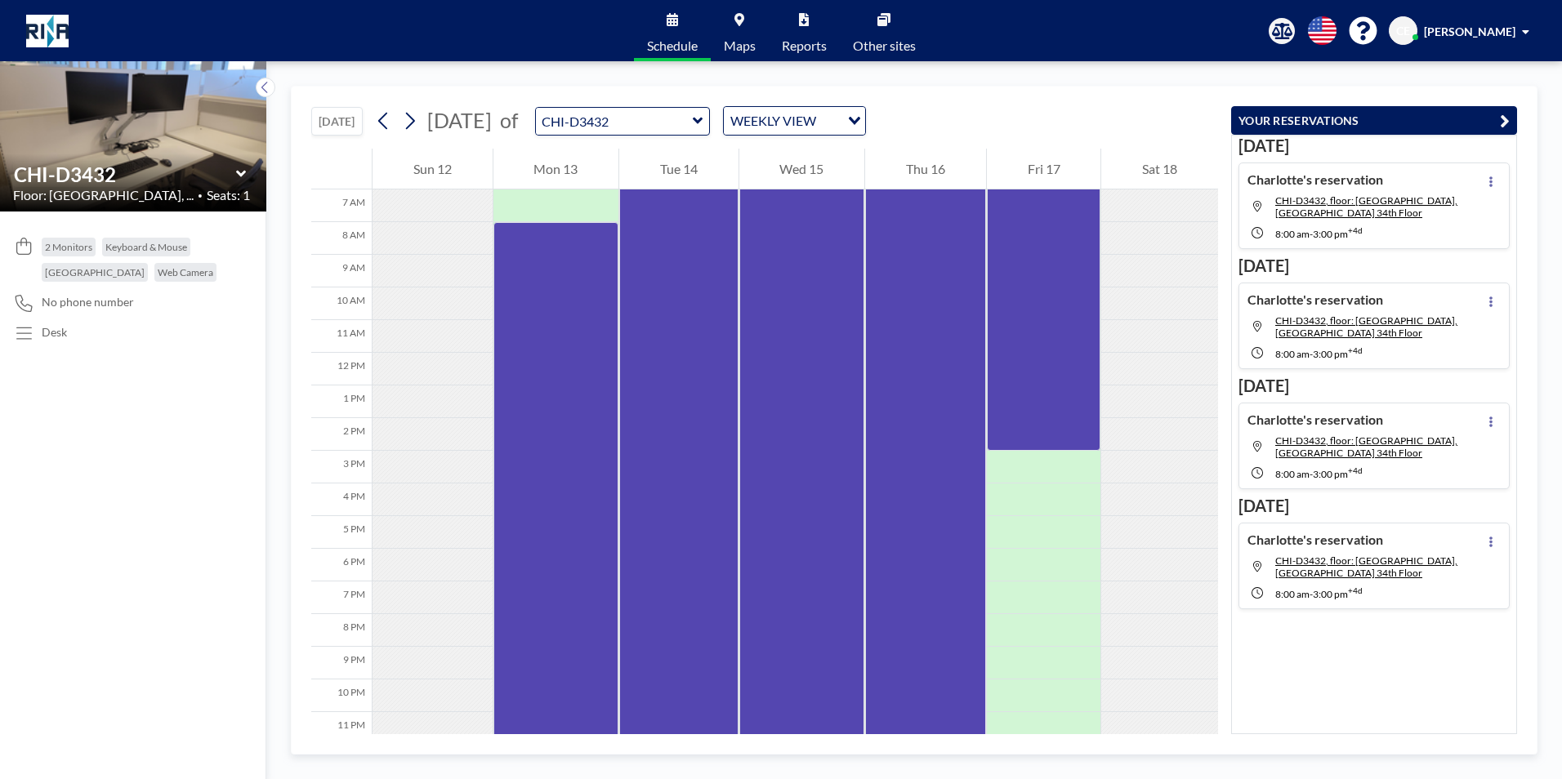
click at [239, 169] on icon at bounding box center [241, 174] width 11 height 16
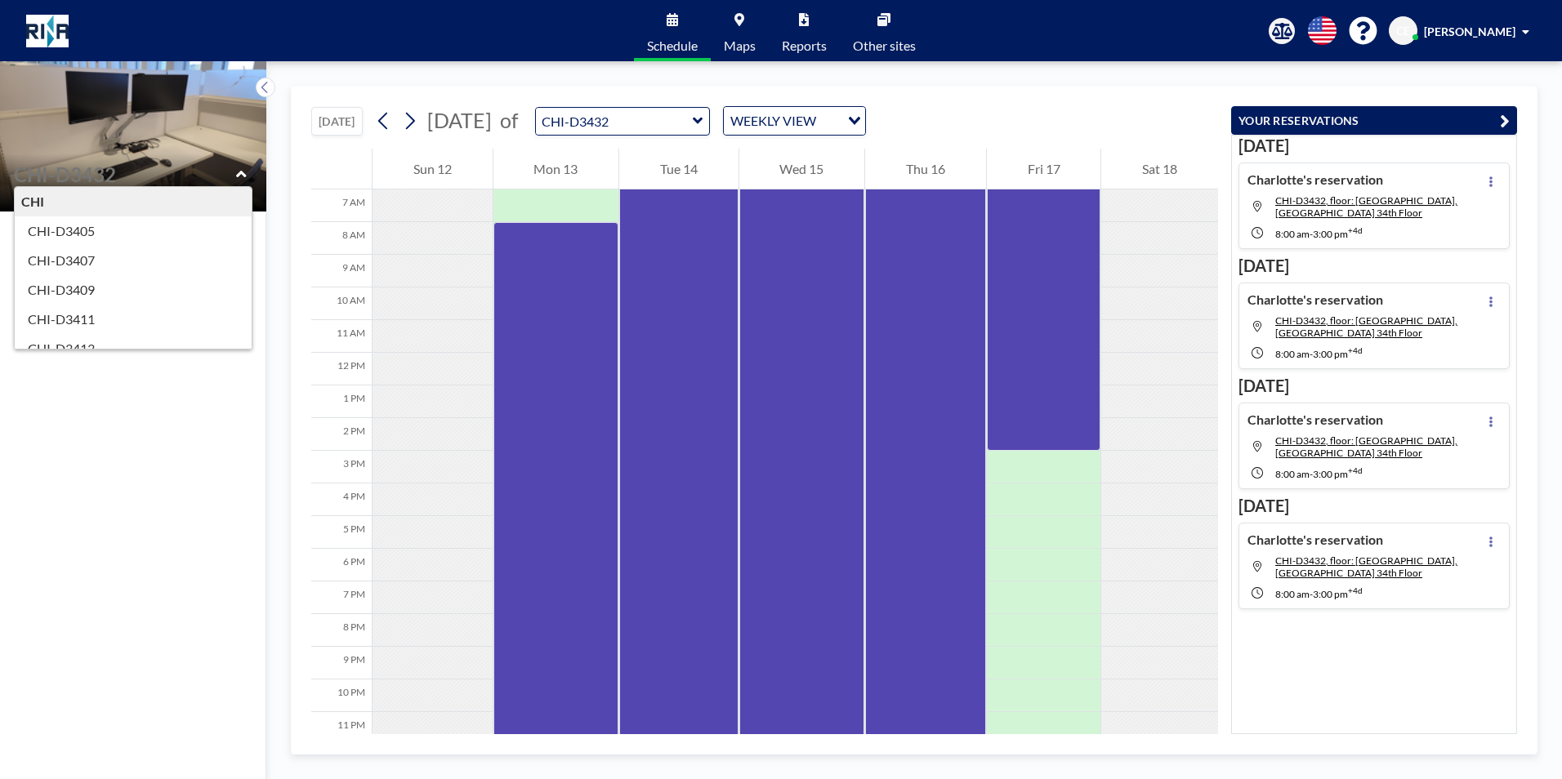
drag, startPoint x: 137, startPoint y: 488, endPoint x: 132, endPoint y: 389, distance: 99.0
click at [138, 485] on div "2 Monitors Keyboard & Mouse Universal Docking Station Web Camera No phone numbe…" at bounding box center [133, 496] width 266 height 568
click at [364, 66] on div "[DATE] [DATE] of CHI-D3432 WEEKLY VIEW Loading... 12 AM 1 AM 2 AM 3 AM 4 AM 5 A…" at bounding box center [914, 420] width 1296 height 718
click at [241, 174] on icon at bounding box center [241, 174] width 10 height 7
type input "CHI-D3432"
